Goal: Use online tool/utility: Use online tool/utility

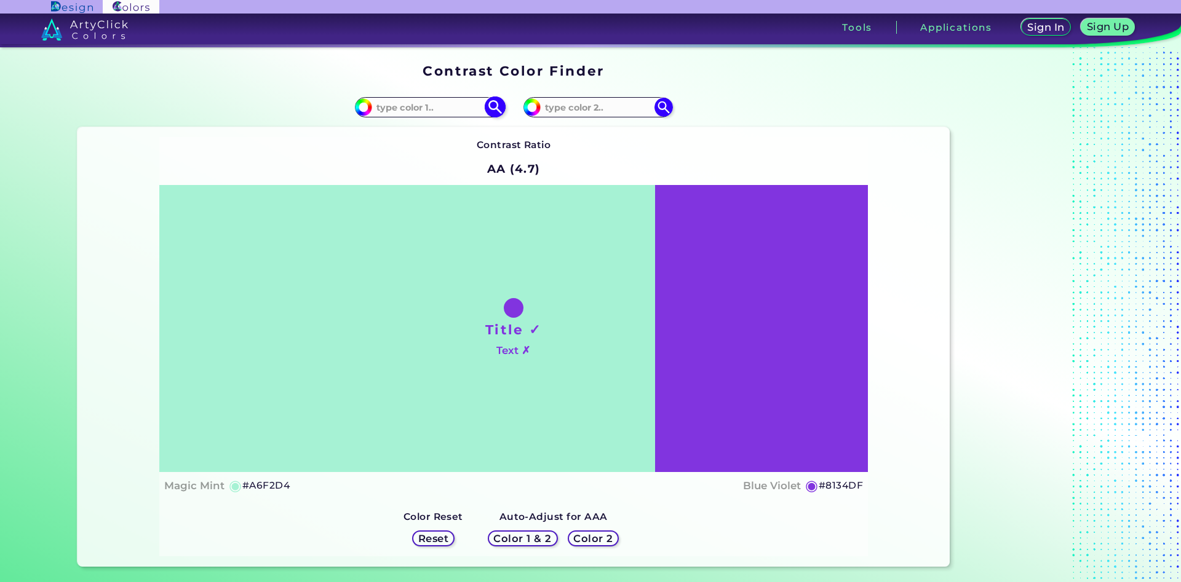
click at [409, 103] on input at bounding box center [429, 107] width 114 height 17
type input "e3a363"
type input "#e3a363"
type input "#E3A363"
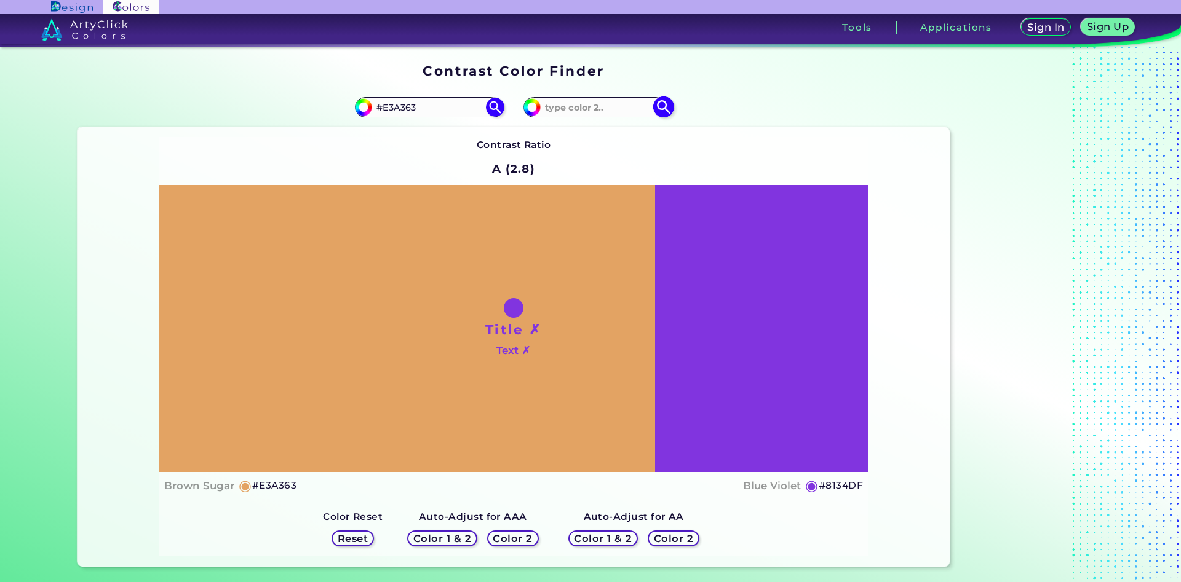
click at [571, 105] on input at bounding box center [597, 107] width 114 height 17
type input "cf8653"
click at [662, 103] on img at bounding box center [663, 108] width 22 height 22
type input "#cf8653"
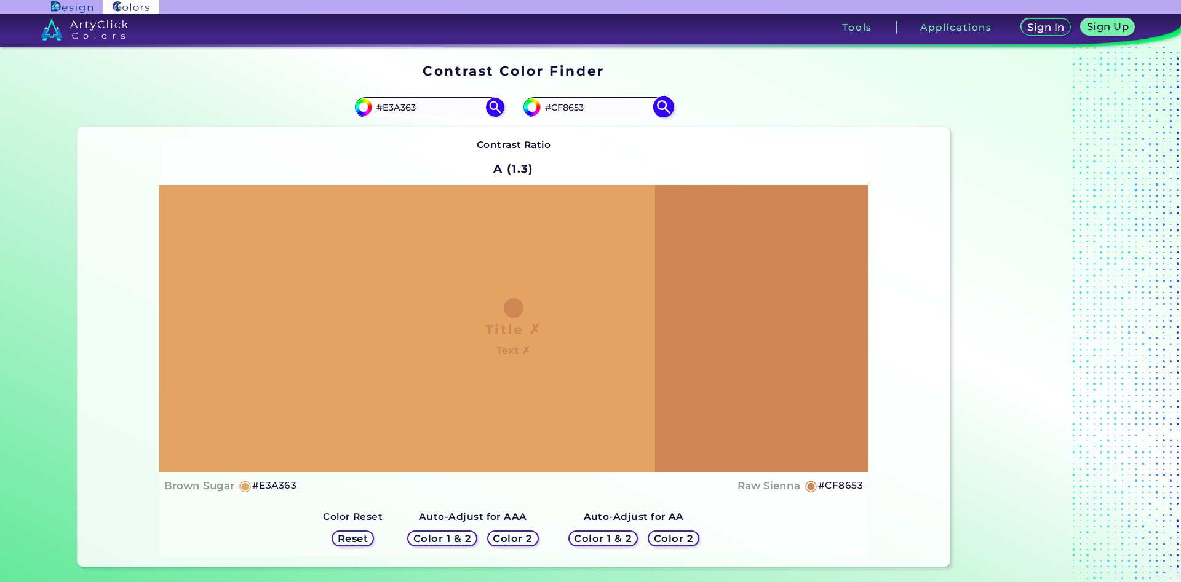
drag, startPoint x: 596, startPoint y: 102, endPoint x: 552, endPoint y: 111, distance: 45.7
click at [552, 111] on input "#CF8653" at bounding box center [597, 107] width 114 height 17
drag, startPoint x: 572, startPoint y: 112, endPoint x: 561, endPoint y: 112, distance: 11.1
click at [561, 112] on input "#dc1955" at bounding box center [597, 107] width 114 height 17
type input "#dc9155"
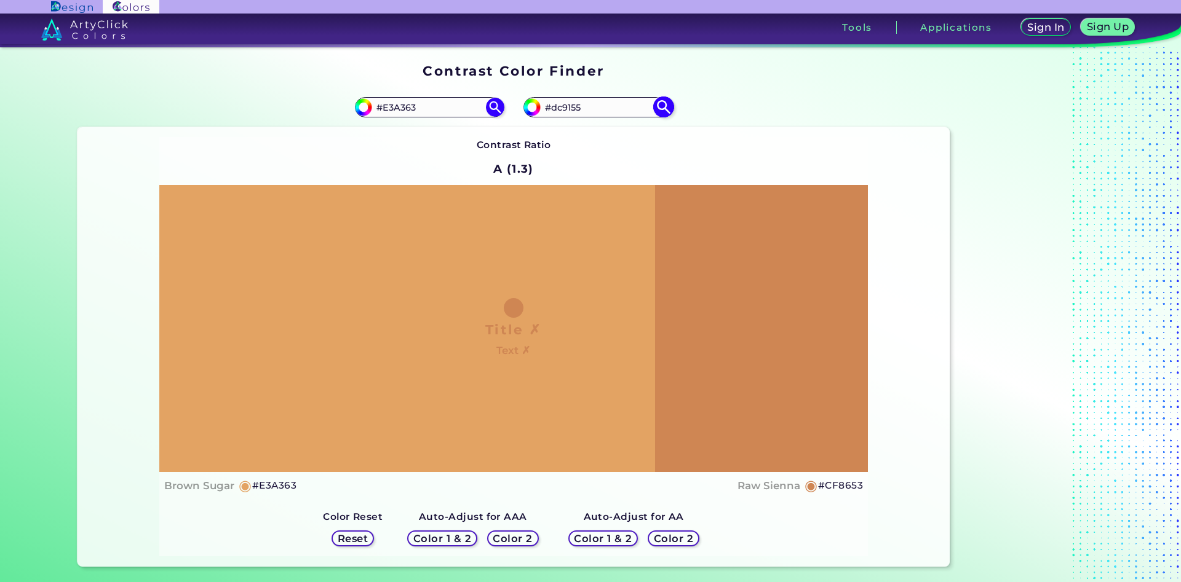
type input "#dc9155"
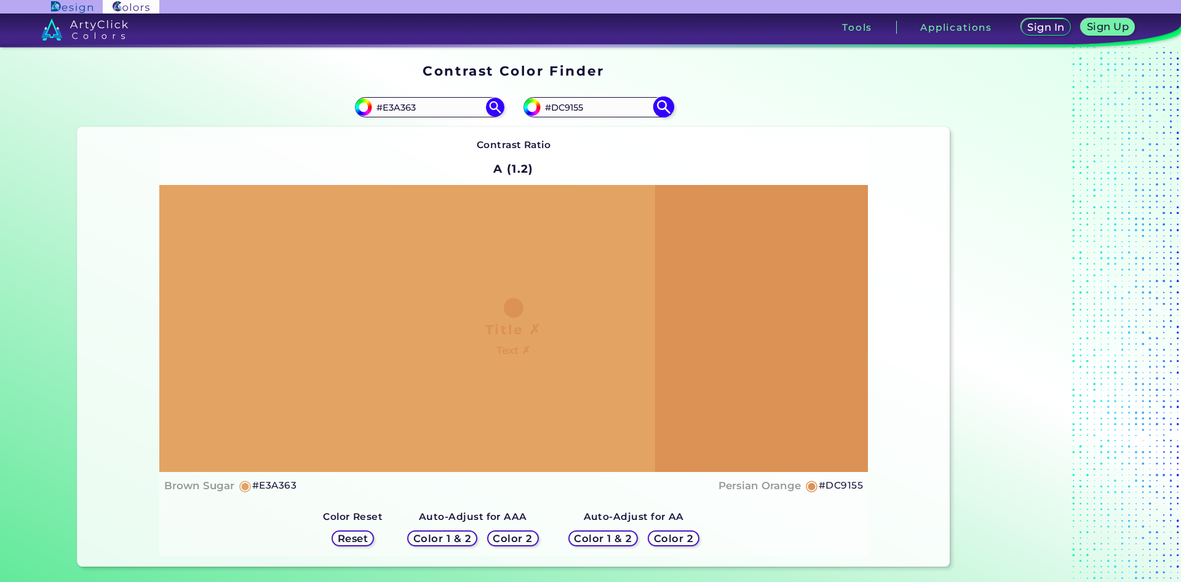
drag, startPoint x: 596, startPoint y: 111, endPoint x: 556, endPoint y: 111, distance: 39.4
click at [556, 111] on input "#DC9155" at bounding box center [597, 107] width 114 height 17
type input "#e29d5b"
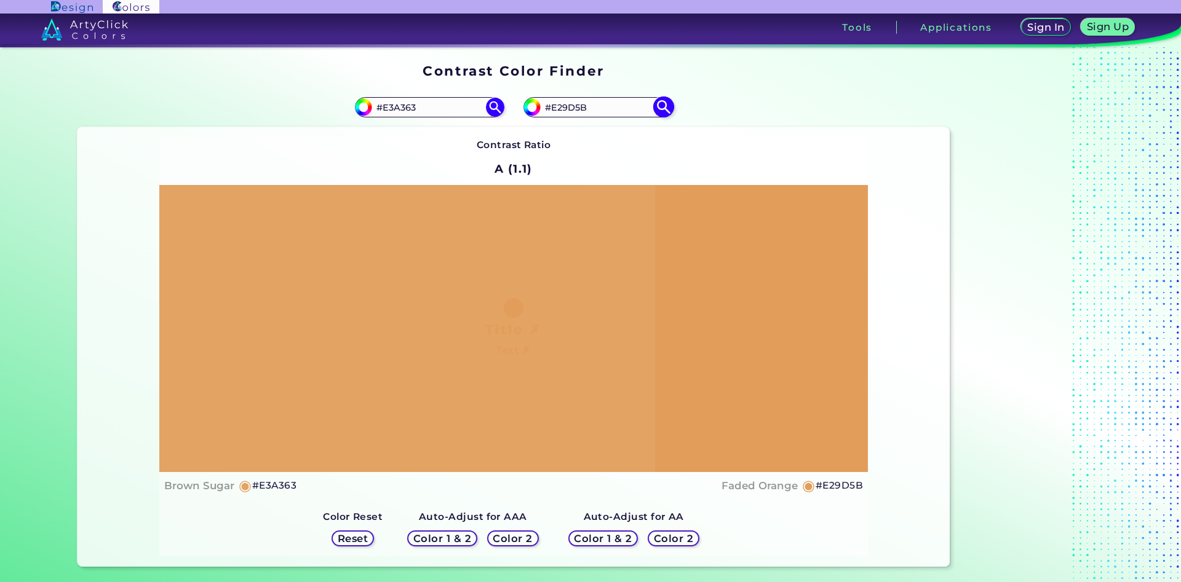
drag, startPoint x: 604, startPoint y: 105, endPoint x: 558, endPoint y: 108, distance: 45.6
click at [558, 108] on input "#E29D5B" at bounding box center [597, 107] width 114 height 17
type input "#E1a766"
click at [662, 104] on img at bounding box center [663, 108] width 22 height 22
type input "#e1a766"
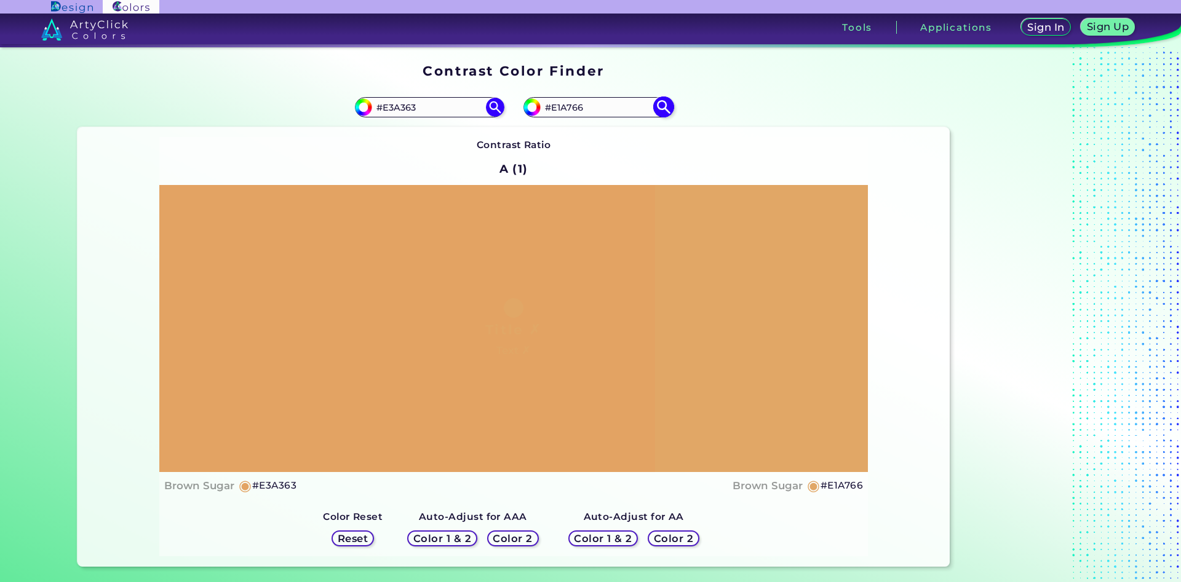
drag, startPoint x: 592, startPoint y: 108, endPoint x: 554, endPoint y: 110, distance: 38.2
click at [554, 110] on input "#E1A766" at bounding box center [597, 107] width 114 height 17
type input "#e29d5b"
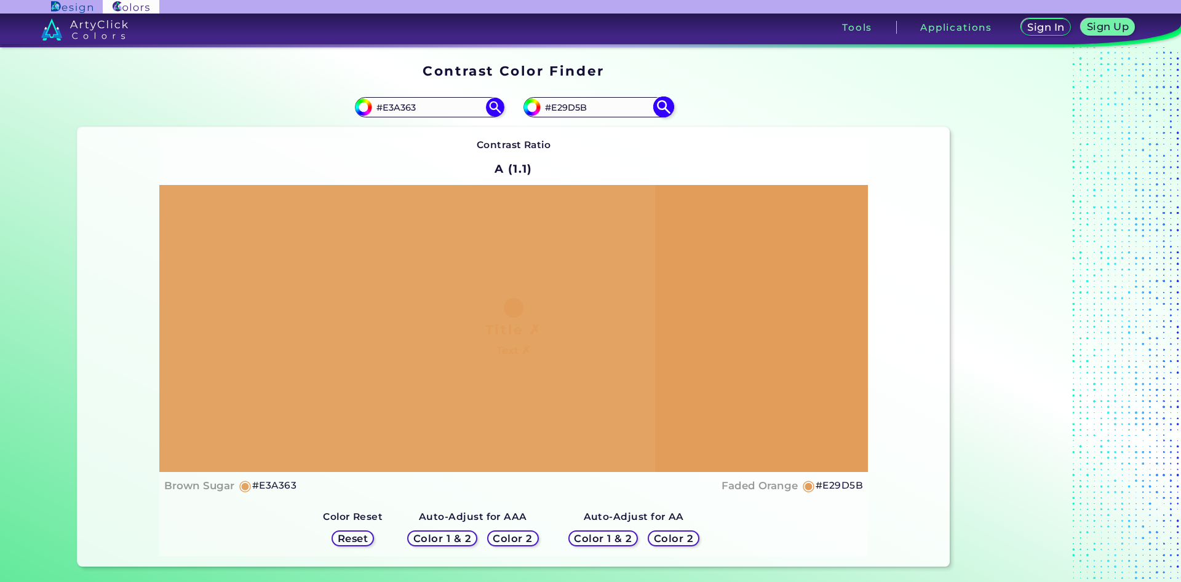
drag, startPoint x: 598, startPoint y: 107, endPoint x: 552, endPoint y: 108, distance: 45.5
click at [552, 108] on input "#E29D5B" at bounding box center [597, 107] width 114 height 17
type input "#df9c5a"
click at [667, 108] on img at bounding box center [663, 108] width 22 height 22
type input "#df9c5a"
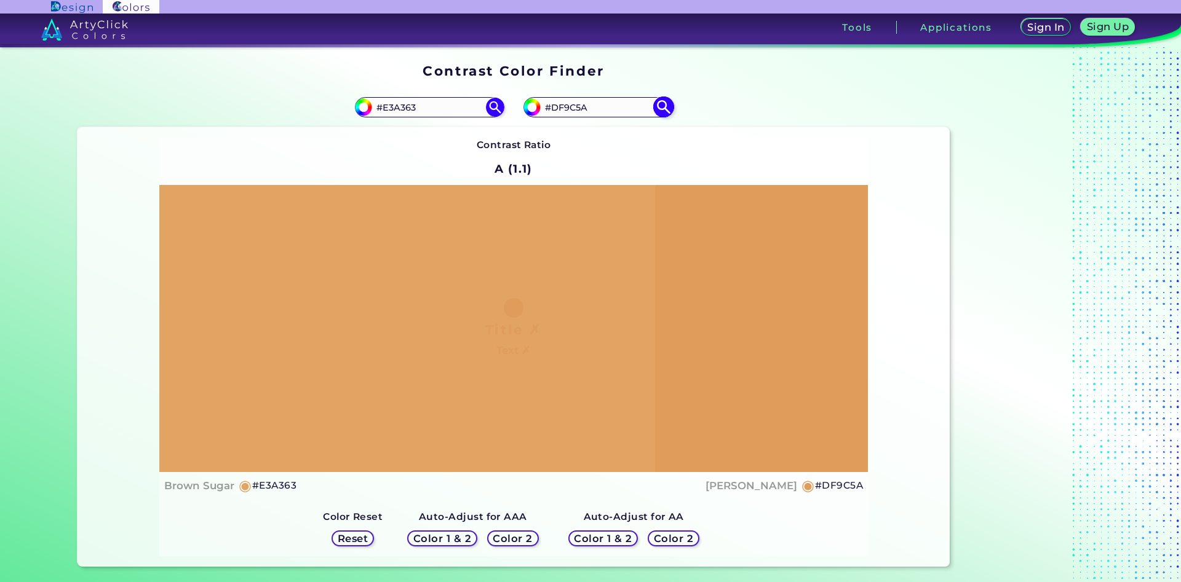
drag, startPoint x: 599, startPoint y: 101, endPoint x: 560, endPoint y: 105, distance: 40.1
click at [560, 105] on input "#DF9C5A" at bounding box center [597, 107] width 114 height 17
type input "#De9d5a"
type input "#de9d5a"
drag, startPoint x: 599, startPoint y: 110, endPoint x: 553, endPoint y: 111, distance: 46.1
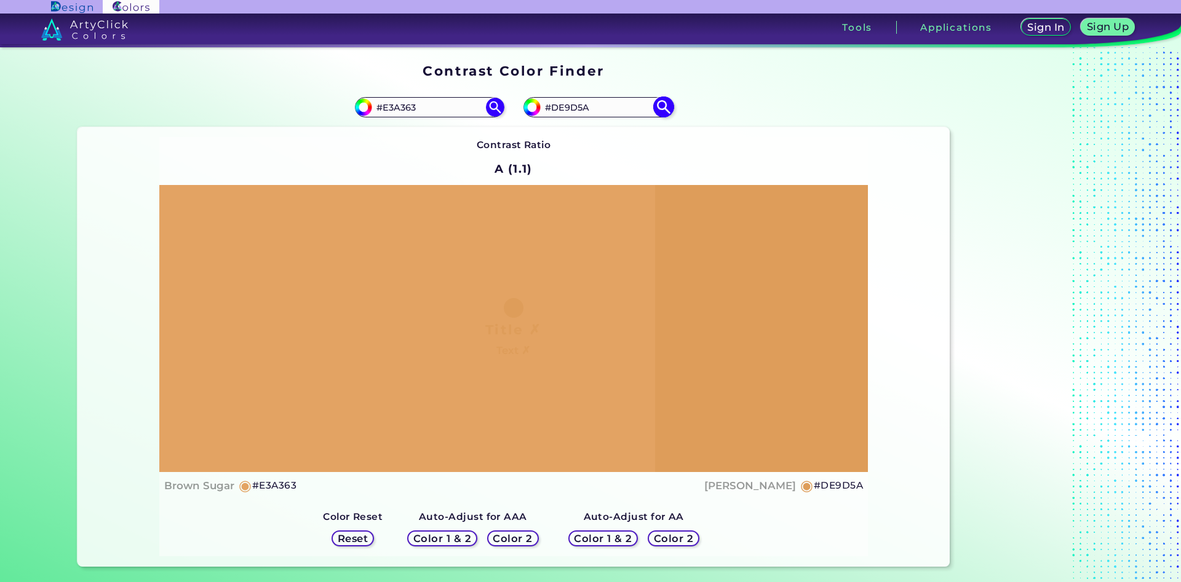
click at [553, 111] on input "#DE9D5A" at bounding box center [597, 107] width 114 height 17
type input "#e39e57"
click at [663, 107] on img at bounding box center [663, 108] width 22 height 22
type input "#e39e57"
click at [556, 113] on input "#E39E57" at bounding box center [597, 107] width 114 height 17
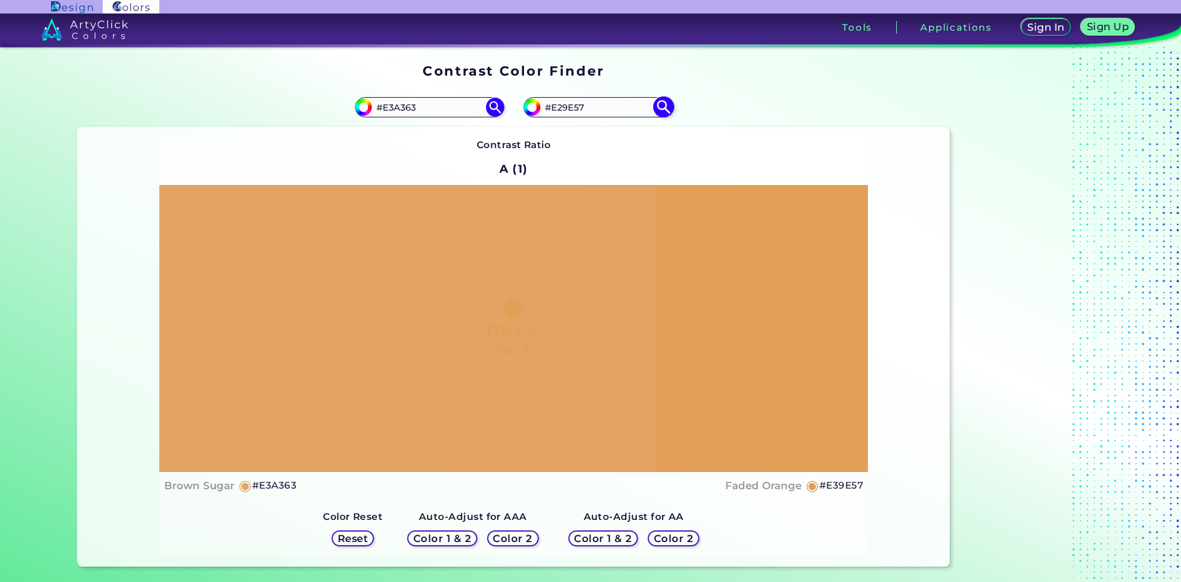
type input "#E29E57"
click at [662, 105] on img at bounding box center [663, 108] width 22 height 22
type input "#e29e57"
drag, startPoint x: 585, startPoint y: 105, endPoint x: 569, endPoint y: 106, distance: 16.0
click at [569, 106] on input "#E29E57" at bounding box center [597, 107] width 114 height 17
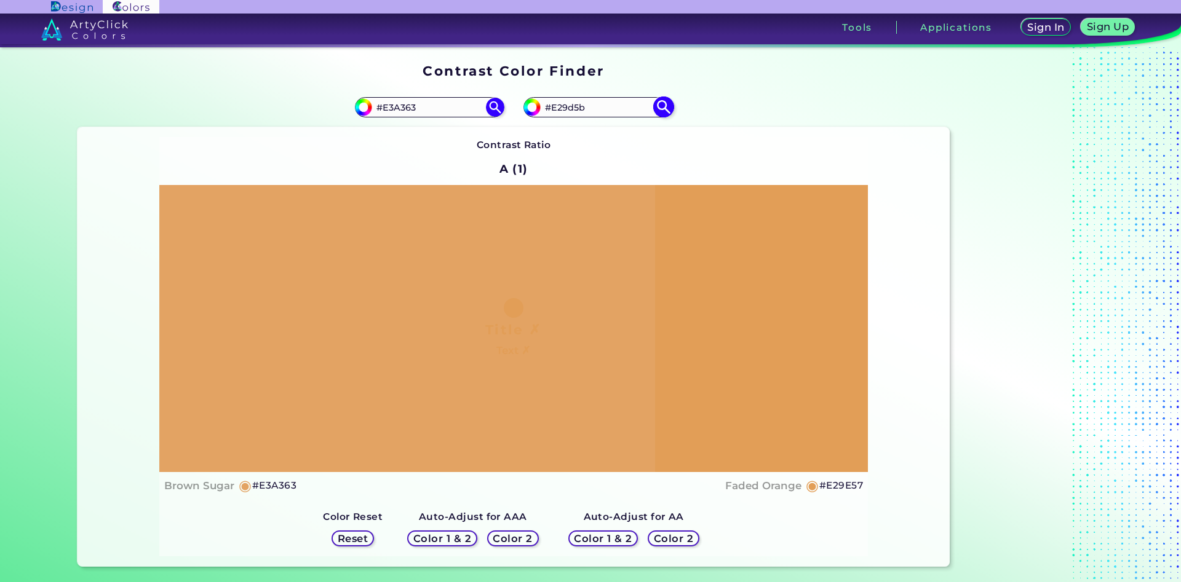
type input "#E29d5b"
click at [663, 106] on img at bounding box center [663, 108] width 22 height 22
type input "#e29d5b"
drag, startPoint x: 608, startPoint y: 106, endPoint x: 559, endPoint y: 107, distance: 49.2
click at [559, 107] on input "#E29D5B" at bounding box center [597, 107] width 114 height 17
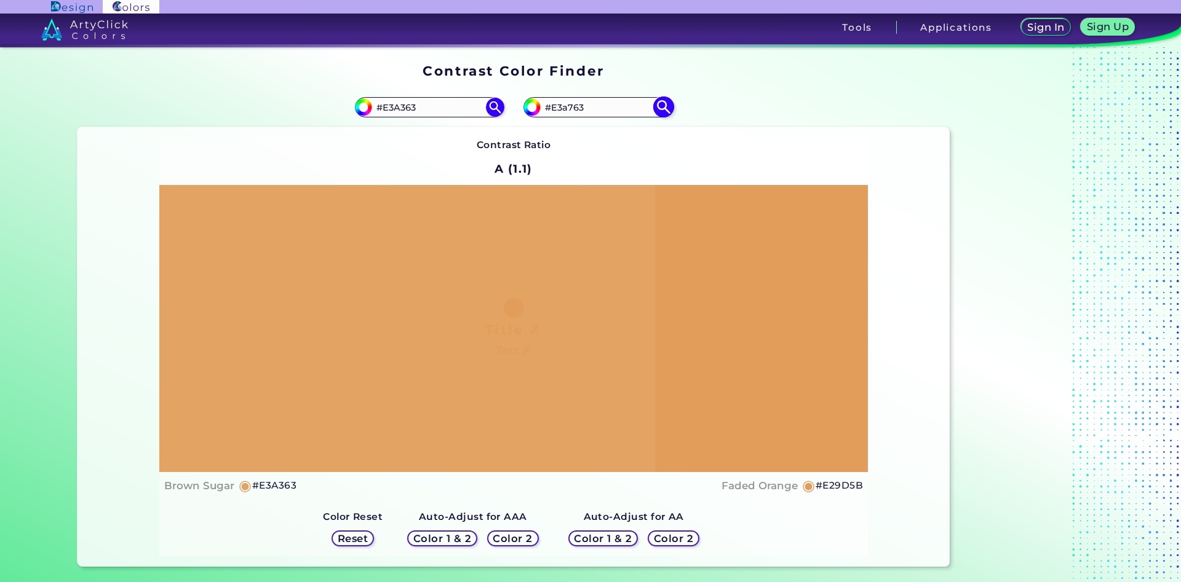
type input "#E3a763"
type input "#e3a763"
type input "#E3A763"
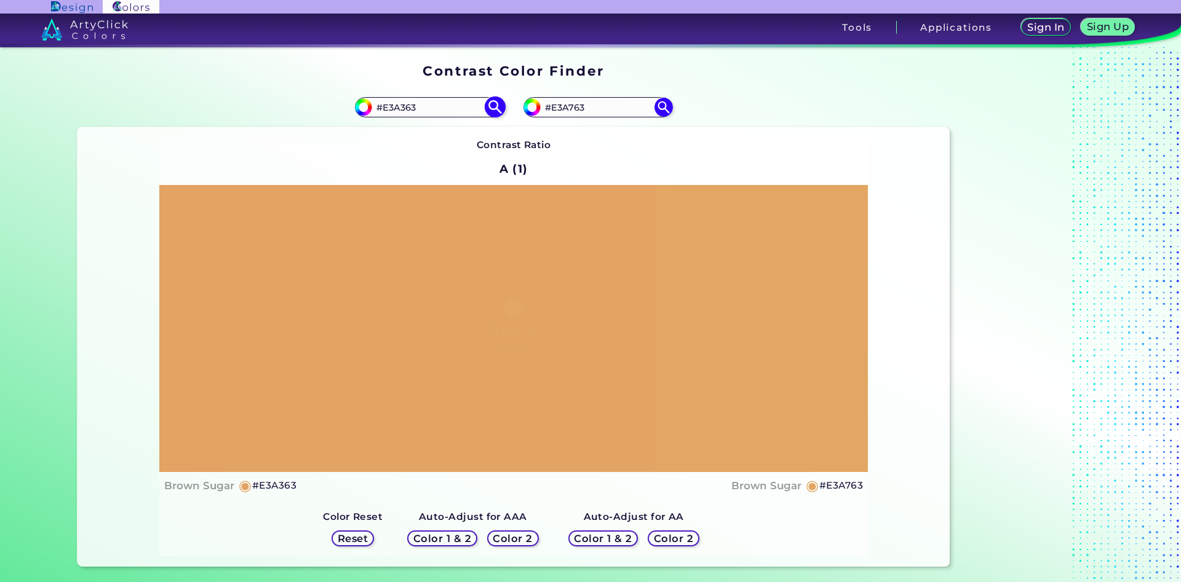
drag, startPoint x: 433, startPoint y: 106, endPoint x: 388, endPoint y: 106, distance: 44.9
click at [388, 106] on input "#E3A363" at bounding box center [429, 107] width 114 height 17
type input "#E5ad6a"
click at [491, 107] on img at bounding box center [495, 108] width 22 height 22
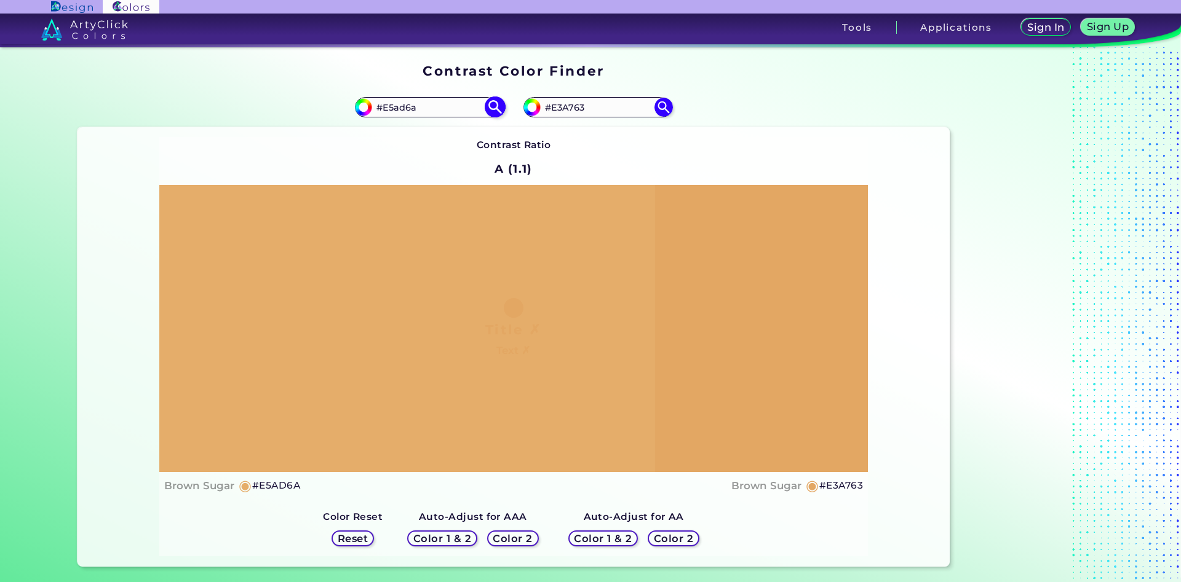
type input "#e5ad6a"
type input "#E5AD6A"
drag, startPoint x: 568, startPoint y: 108, endPoint x: 574, endPoint y: 109, distance: 6.9
click at [574, 109] on input "#E3A763" at bounding box center [597, 107] width 114 height 17
type input "#E3A363"
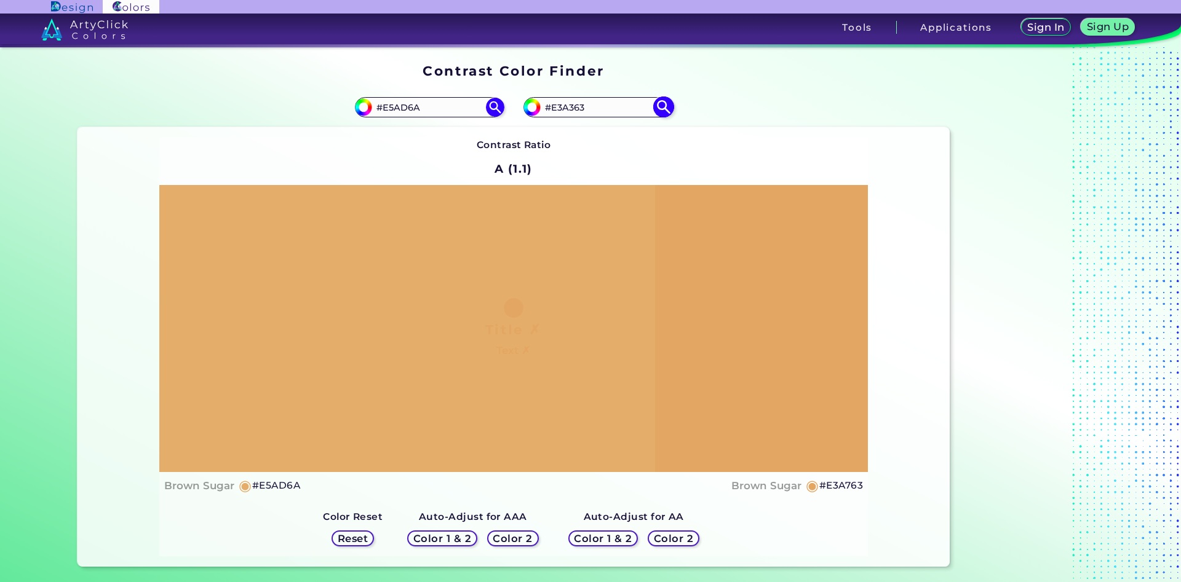
click at [660, 109] on img at bounding box center [663, 108] width 22 height 22
type input "#e3a363"
drag, startPoint x: 422, startPoint y: 106, endPoint x: 389, endPoint y: 109, distance: 33.3
click at [389, 109] on input "#E5AD6A" at bounding box center [429, 107] width 114 height 17
type input "#E2a666"
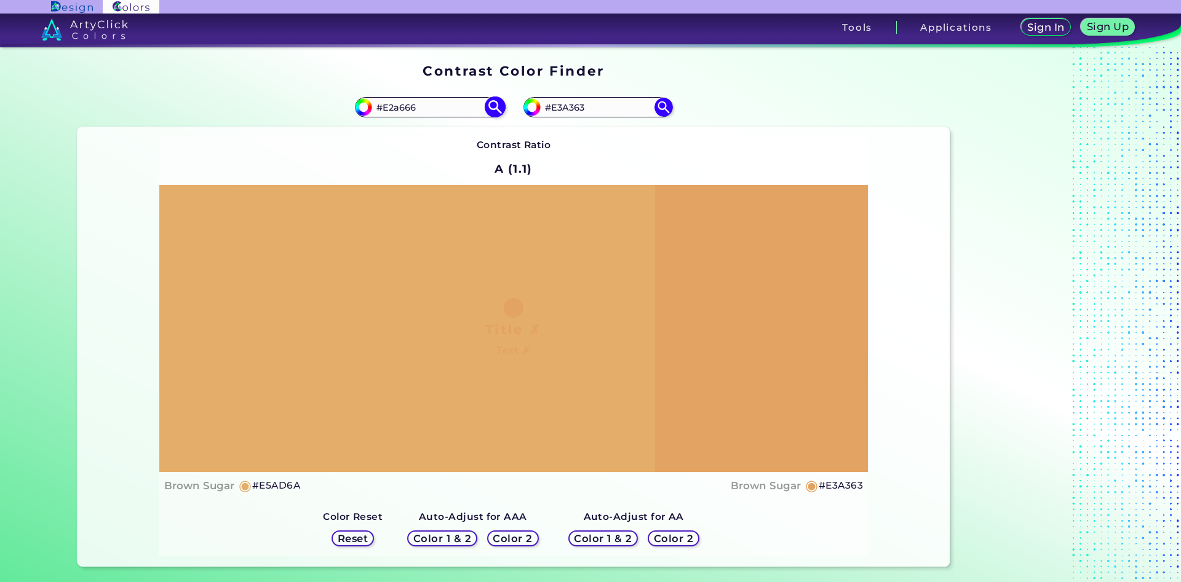
type input "#e2a666"
click at [390, 109] on input "#E2A666" at bounding box center [429, 107] width 114 height 17
click at [402, 110] on input "#E3A666" at bounding box center [429, 107] width 114 height 17
drag, startPoint x: 420, startPoint y: 108, endPoint x: 411, endPoint y: 108, distance: 9.2
click at [411, 108] on input "#E3A766" at bounding box center [429, 107] width 114 height 17
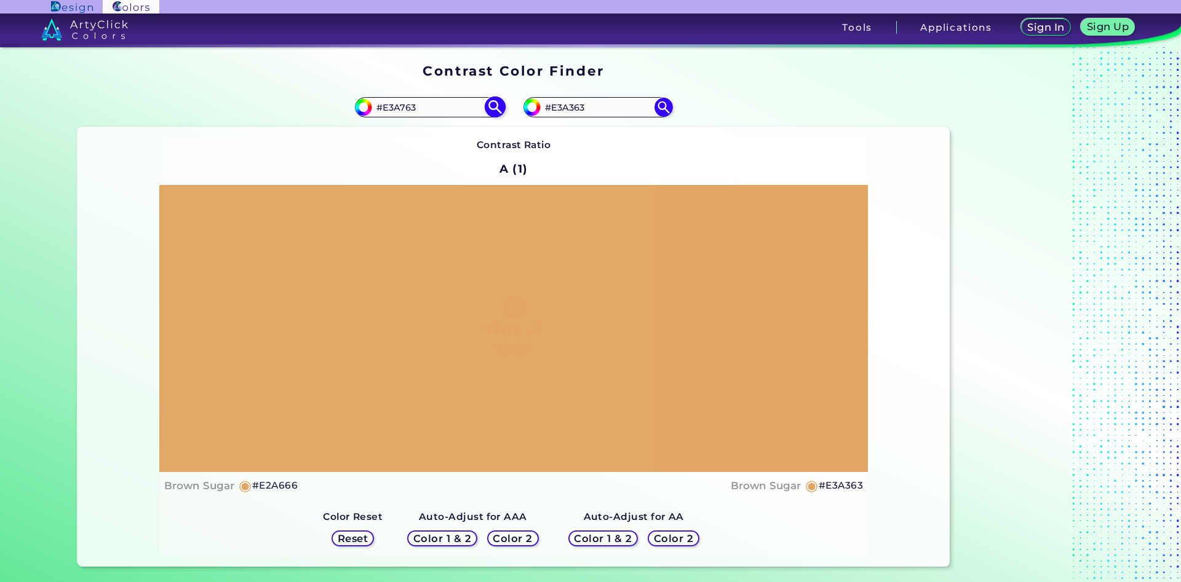
type input "#E3A763"
click at [493, 105] on img at bounding box center [495, 108] width 22 height 22
type input "#e3a763"
drag, startPoint x: 424, startPoint y: 101, endPoint x: 389, endPoint y: 108, distance: 36.3
click at [389, 108] on input "#E3A763" at bounding box center [429, 107] width 114 height 17
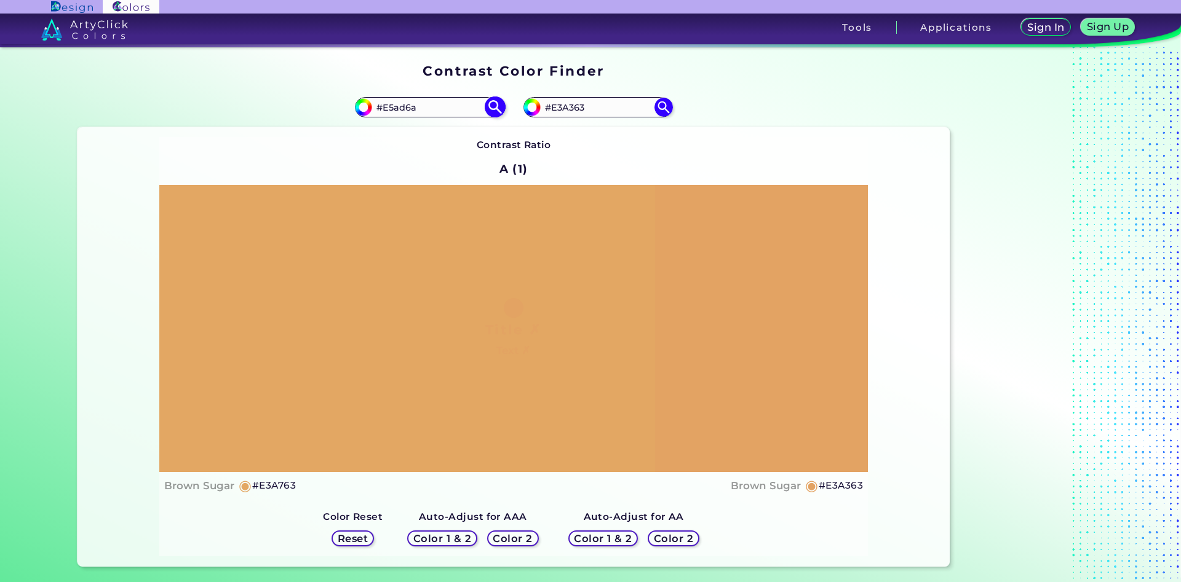
type input "#E5ad6a"
type input "#e5ad6a"
type input "#E5AD6A"
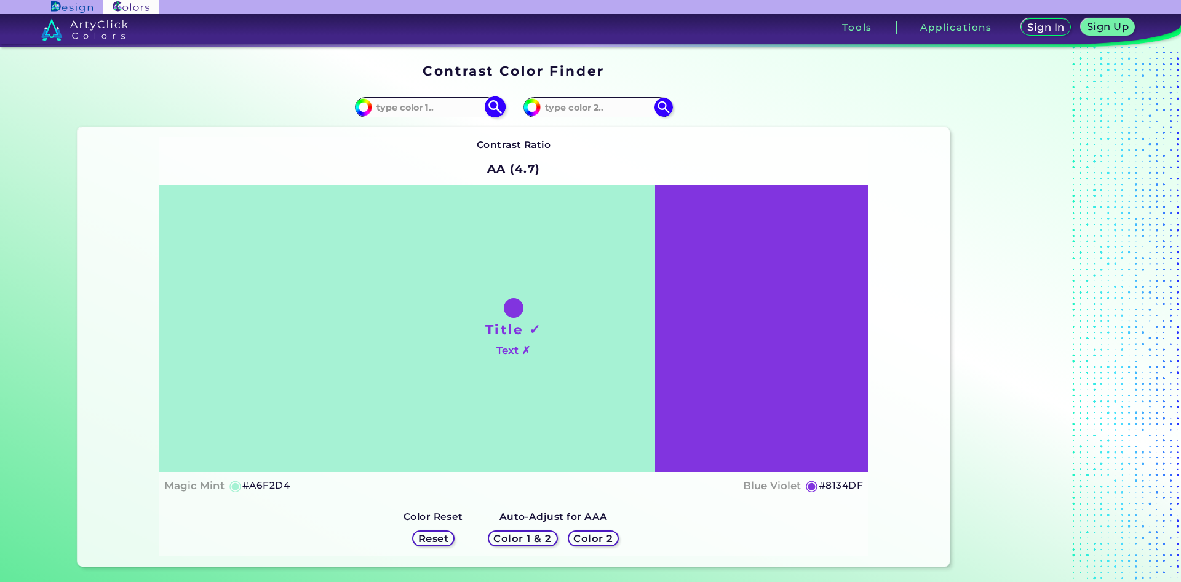
click at [453, 111] on input at bounding box center [429, 107] width 114 height 17
type input "ffc79b"
click at [488, 104] on img at bounding box center [495, 108] width 22 height 22
type input "#ffc79b"
type input "#FFC79B"
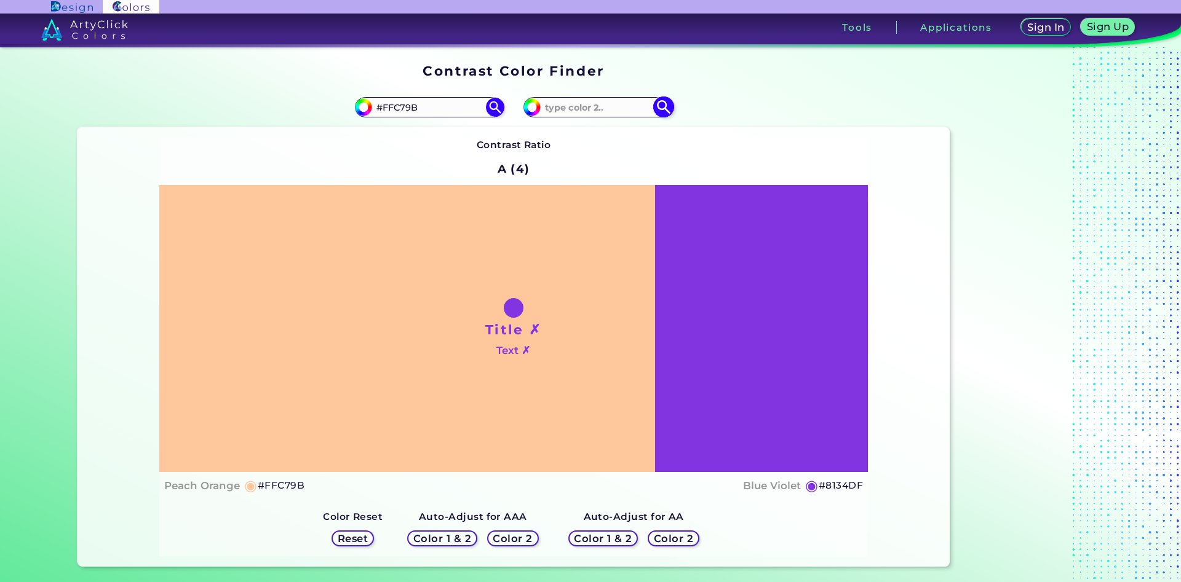
click at [598, 102] on input at bounding box center [597, 107] width 114 height 17
click at [544, 110] on input "gebf92" at bounding box center [597, 107] width 114 height 17
type input "febf92"
type input "#febf92"
type input "#FEBF92"
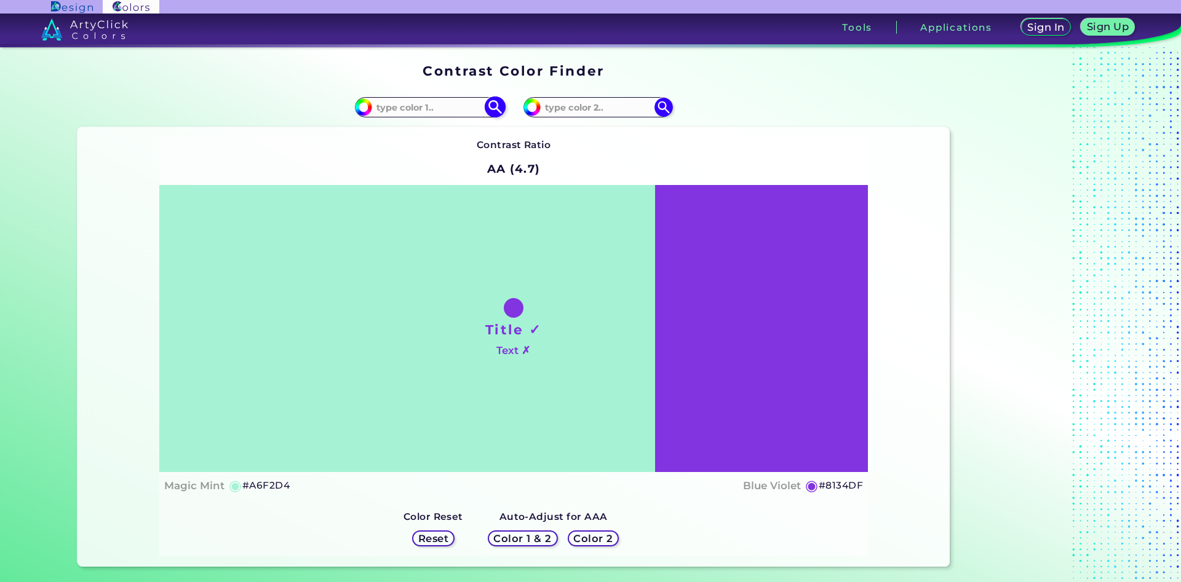
click at [425, 106] on input at bounding box center [429, 107] width 114 height 17
type input "e19d58"
click at [492, 108] on img at bounding box center [495, 108] width 22 height 22
type input "#e19d58"
type input "#E19D58"
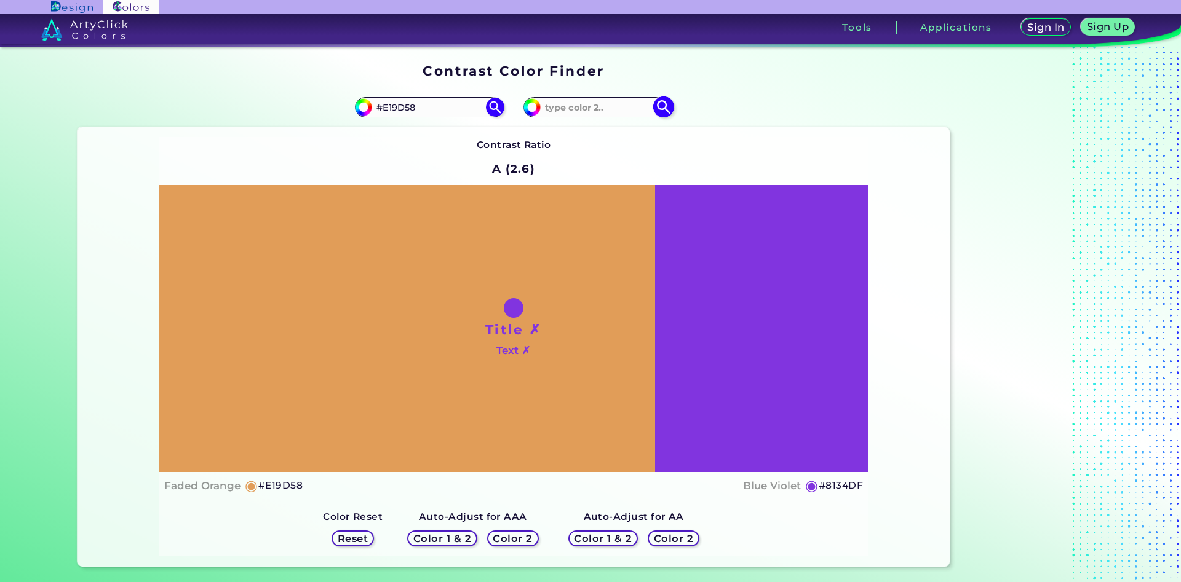
click at [581, 108] on input at bounding box center [597, 107] width 114 height 17
type input "e3a363"
type input "#e3a363"
type input "#E3A363"
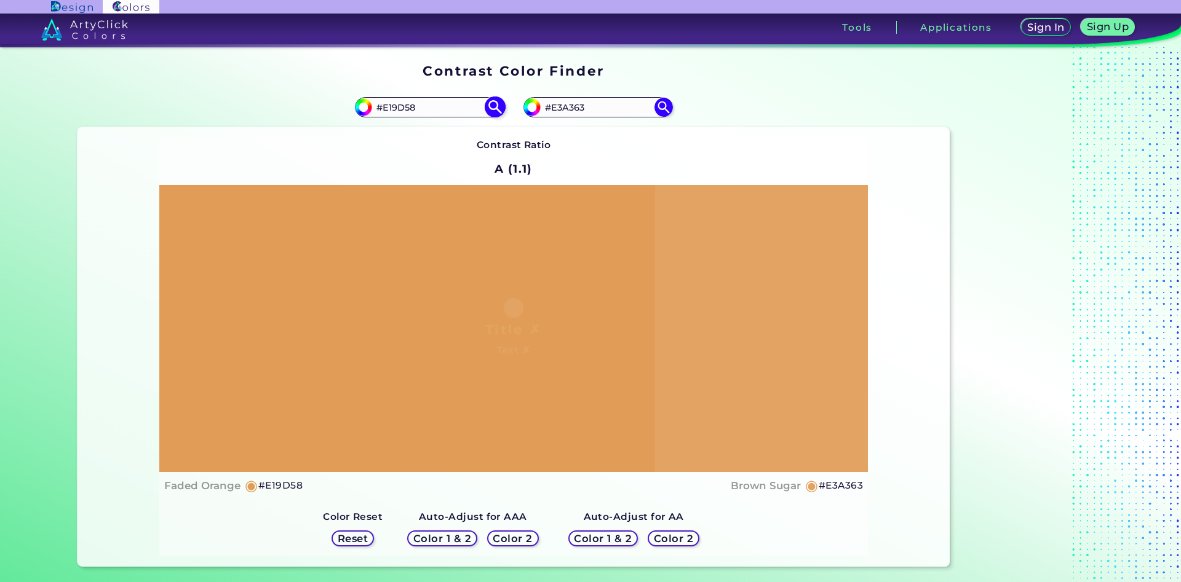
drag, startPoint x: 421, startPoint y: 107, endPoint x: 390, endPoint y: 108, distance: 30.8
click at [390, 108] on input "#E19D58" at bounding box center [429, 107] width 114 height 17
type input "#E29d5b"
type input "#e29d5b"
drag, startPoint x: 428, startPoint y: 102, endPoint x: 387, endPoint y: 108, distance: 41.7
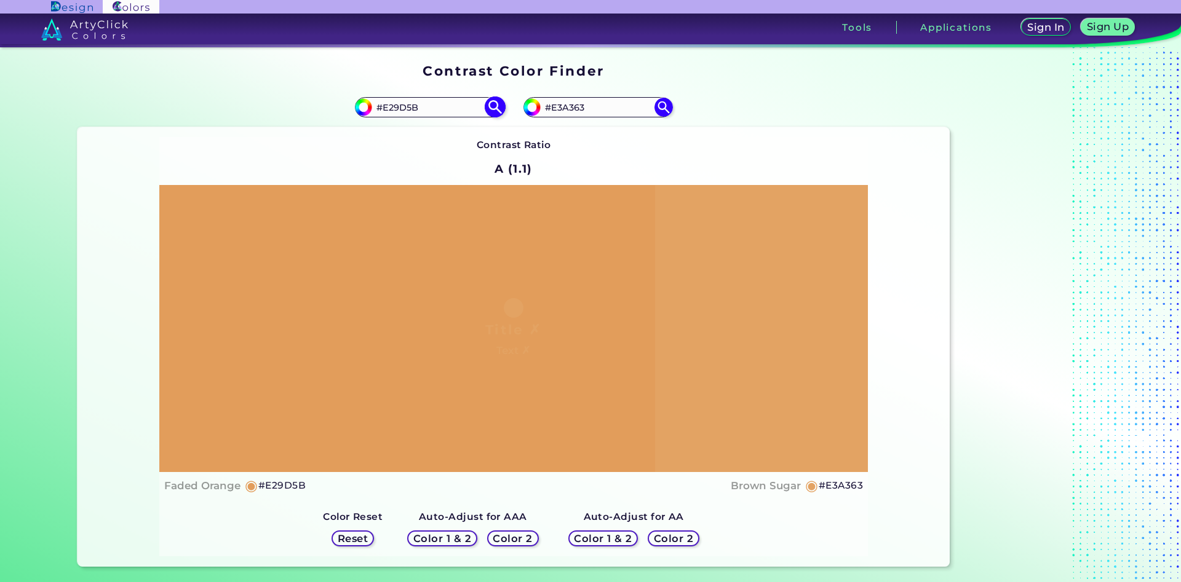
click at [387, 108] on input "#E29D5B" at bounding box center [429, 107] width 114 height 17
type input "#E3a56a"
click at [494, 105] on img at bounding box center [495, 108] width 22 height 22
type input "#e3a56a"
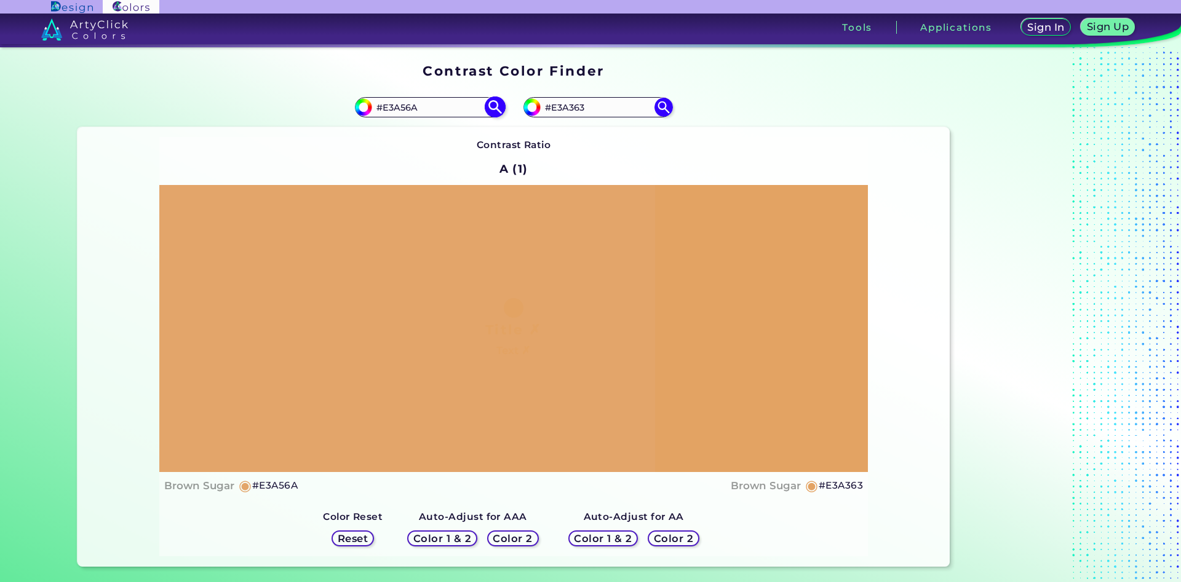
drag, startPoint x: 429, startPoint y: 106, endPoint x: 390, endPoint y: 113, distance: 39.3
click at [390, 113] on input "#E3A56A" at bounding box center [429, 107] width 114 height 17
type input "#E19d58"
type input "#e19d58"
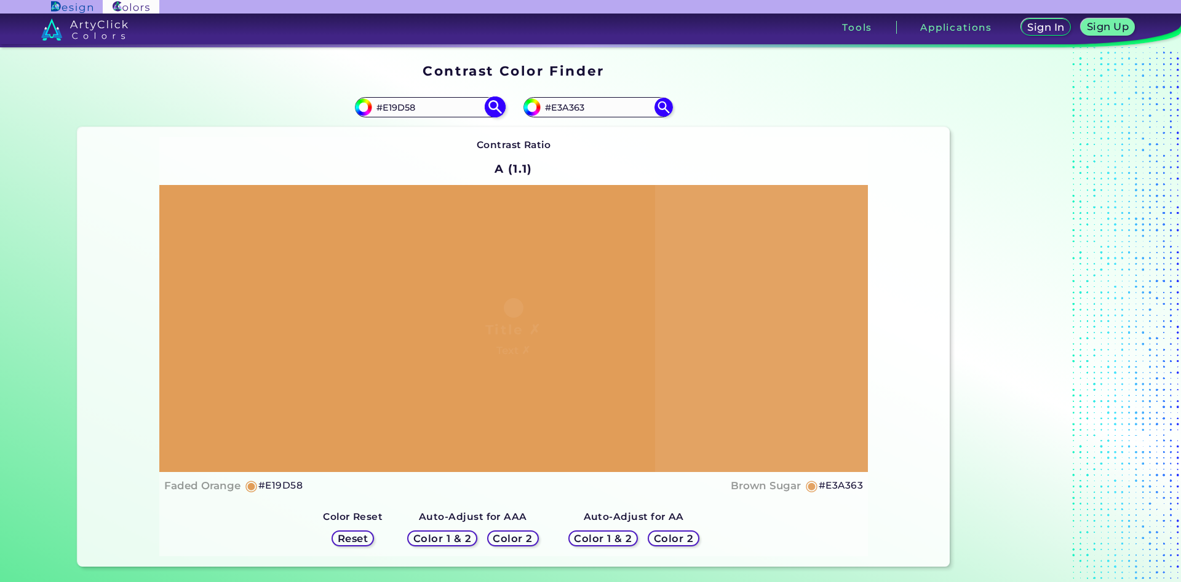
drag, startPoint x: 397, startPoint y: 105, endPoint x: 389, endPoint y: 108, distance: 8.4
click at [389, 108] on input "#E19D58" at bounding box center [429, 107] width 114 height 17
drag, startPoint x: 421, startPoint y: 108, endPoint x: 413, endPoint y: 109, distance: 8.1
click at [413, 109] on input "#E09D58" at bounding box center [429, 107] width 114 height 17
type input "#E09D57"
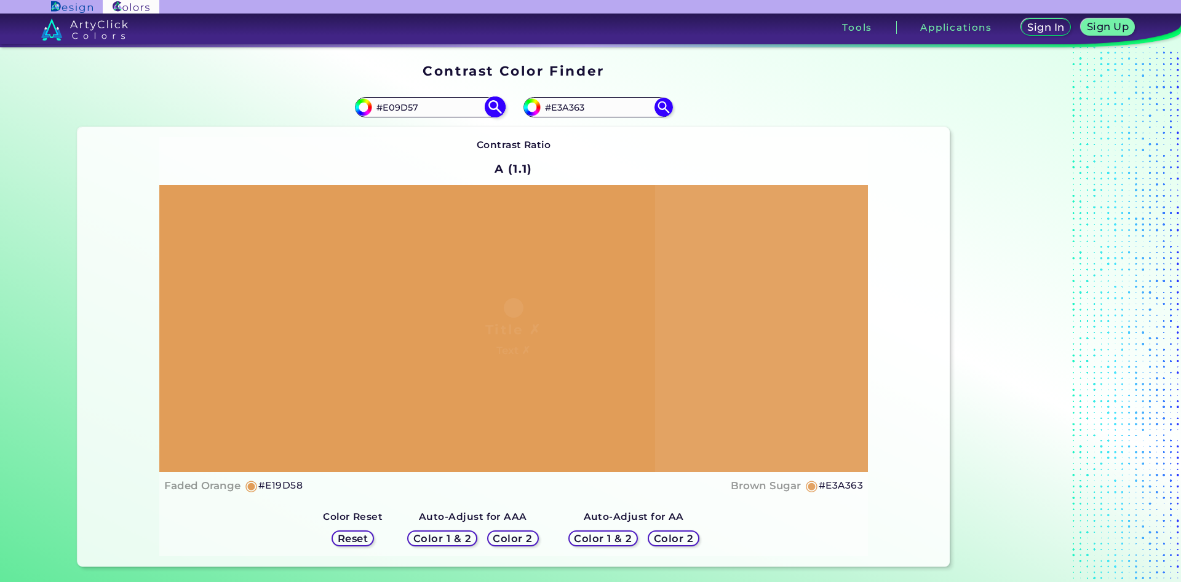
type input "#e09d57"
drag, startPoint x: 419, startPoint y: 108, endPoint x: 402, endPoint y: 110, distance: 17.4
click at [402, 110] on input "#E09D57" at bounding box center [429, 107] width 114 height 17
type input "#E09b56"
click at [497, 107] on img at bounding box center [495, 108] width 22 height 22
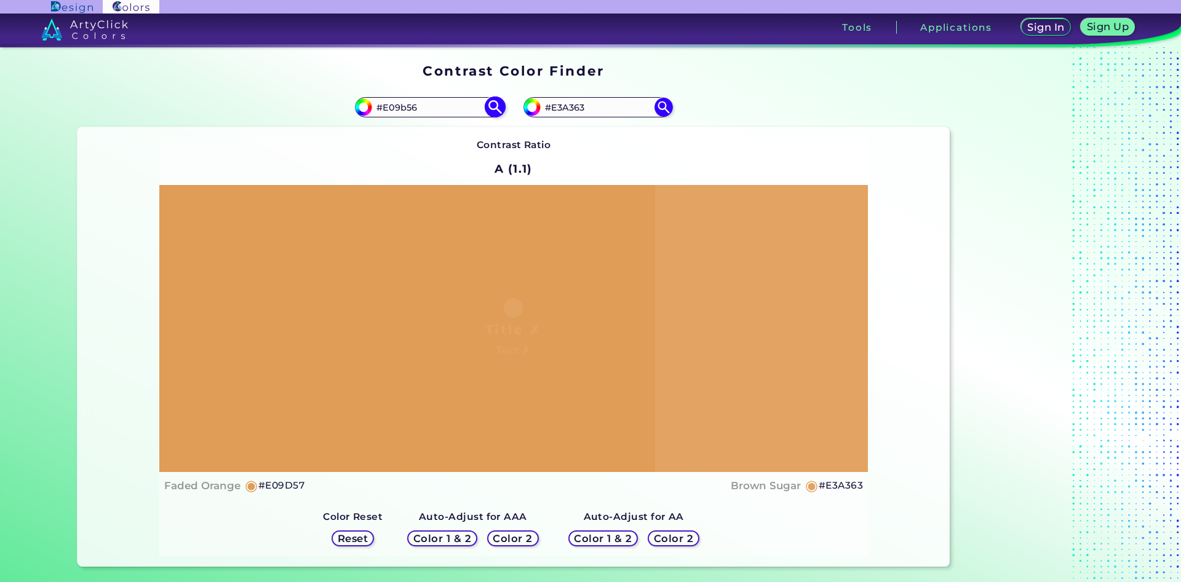
type input "#e09b56"
drag, startPoint x: 425, startPoint y: 103, endPoint x: 389, endPoint y: 111, distance: 37.1
click at [389, 111] on input "#E09B56" at bounding box center [429, 107] width 114 height 17
type input "#E19c57"
type input "#e19c57"
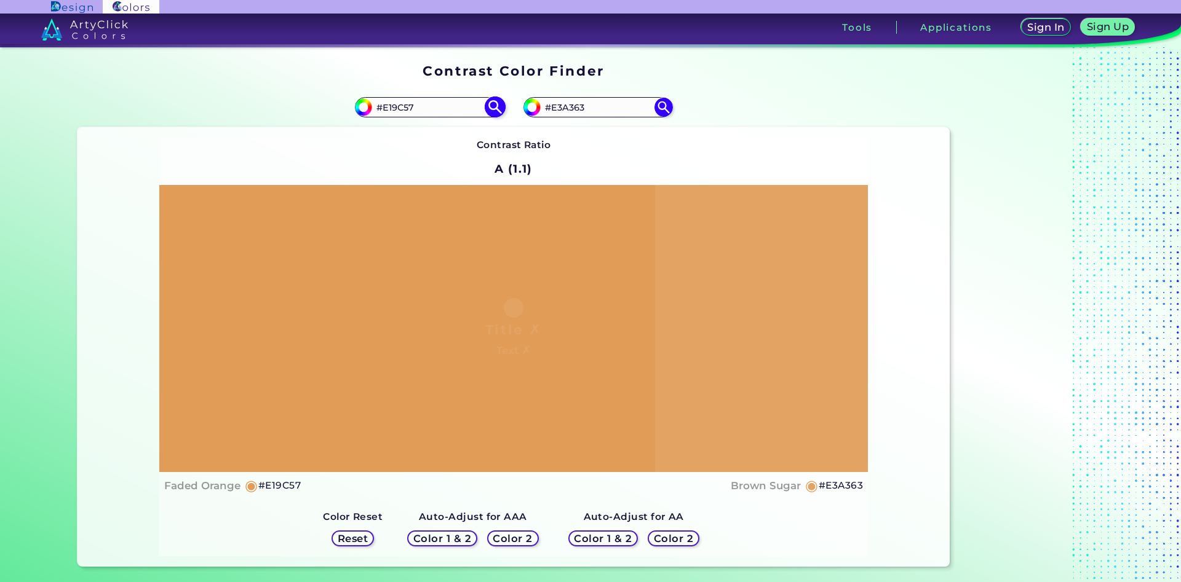
drag, startPoint x: 437, startPoint y: 101, endPoint x: 389, endPoint y: 101, distance: 47.3
click at [389, 101] on input "#E19C57" at bounding box center [429, 107] width 114 height 17
type input "#E2a763"
type input "#e2a763"
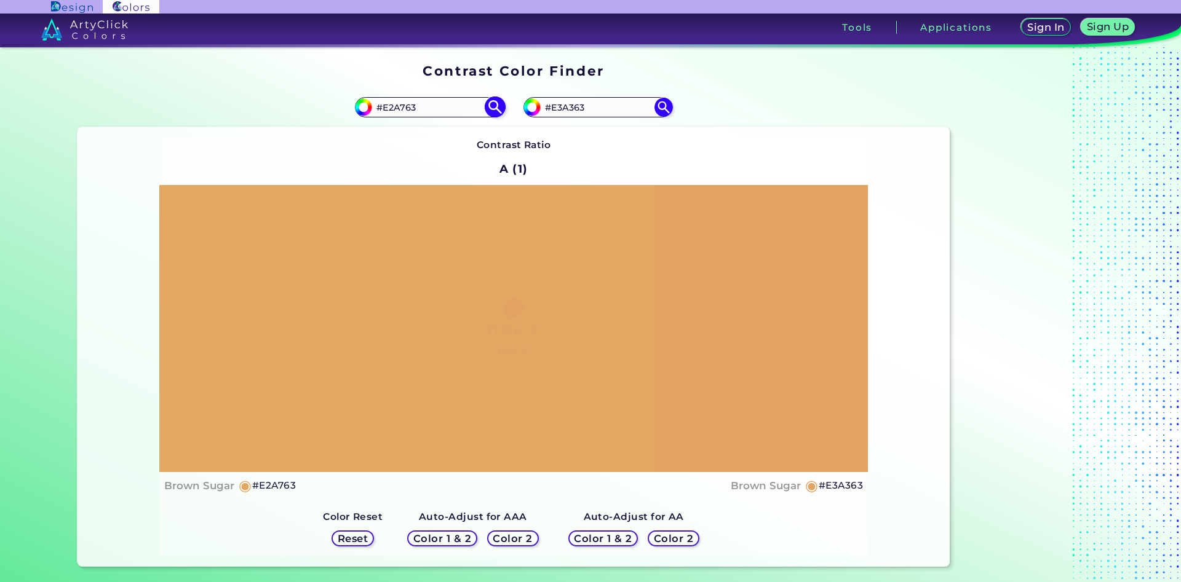
click at [388, 113] on input "#E2A763" at bounding box center [429, 107] width 114 height 17
type input "#E3A763"
click at [494, 103] on img at bounding box center [495, 108] width 22 height 22
type input "#e3a763"
